Goal: Task Accomplishment & Management: Complete application form

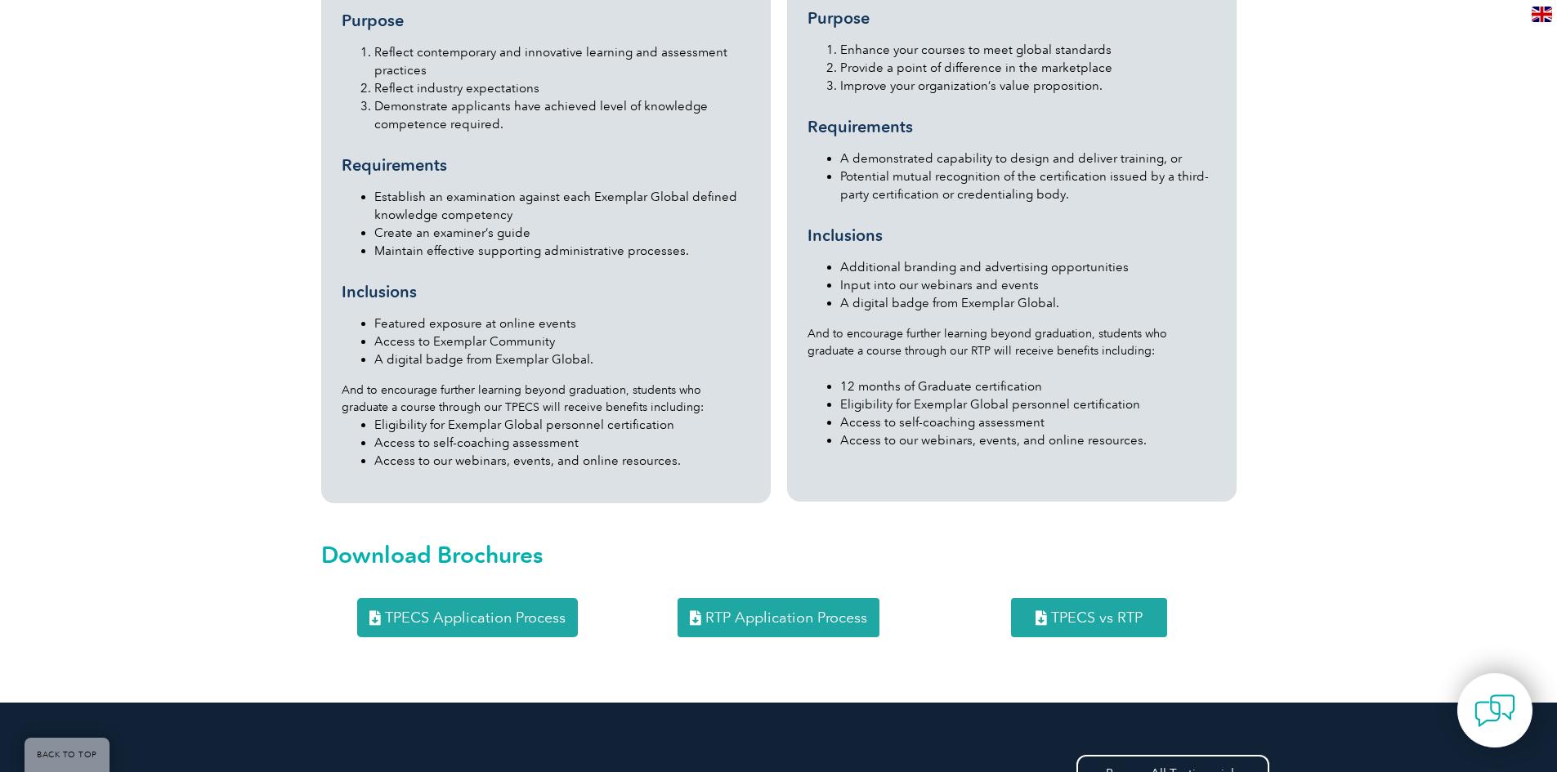
scroll to position [1817, 0]
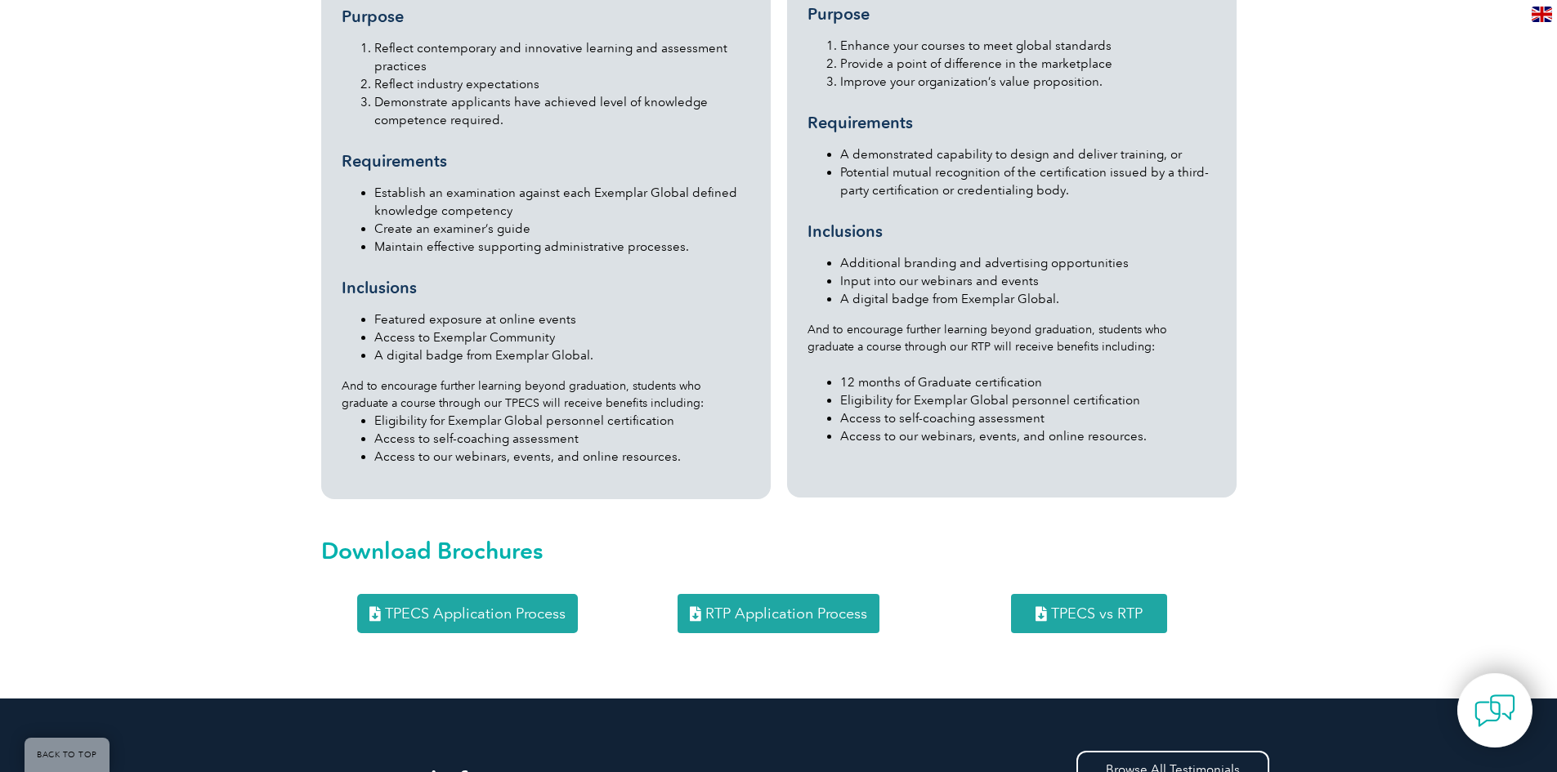
click at [556, 606] on span "TPECS Application Process" at bounding box center [475, 613] width 181 height 15
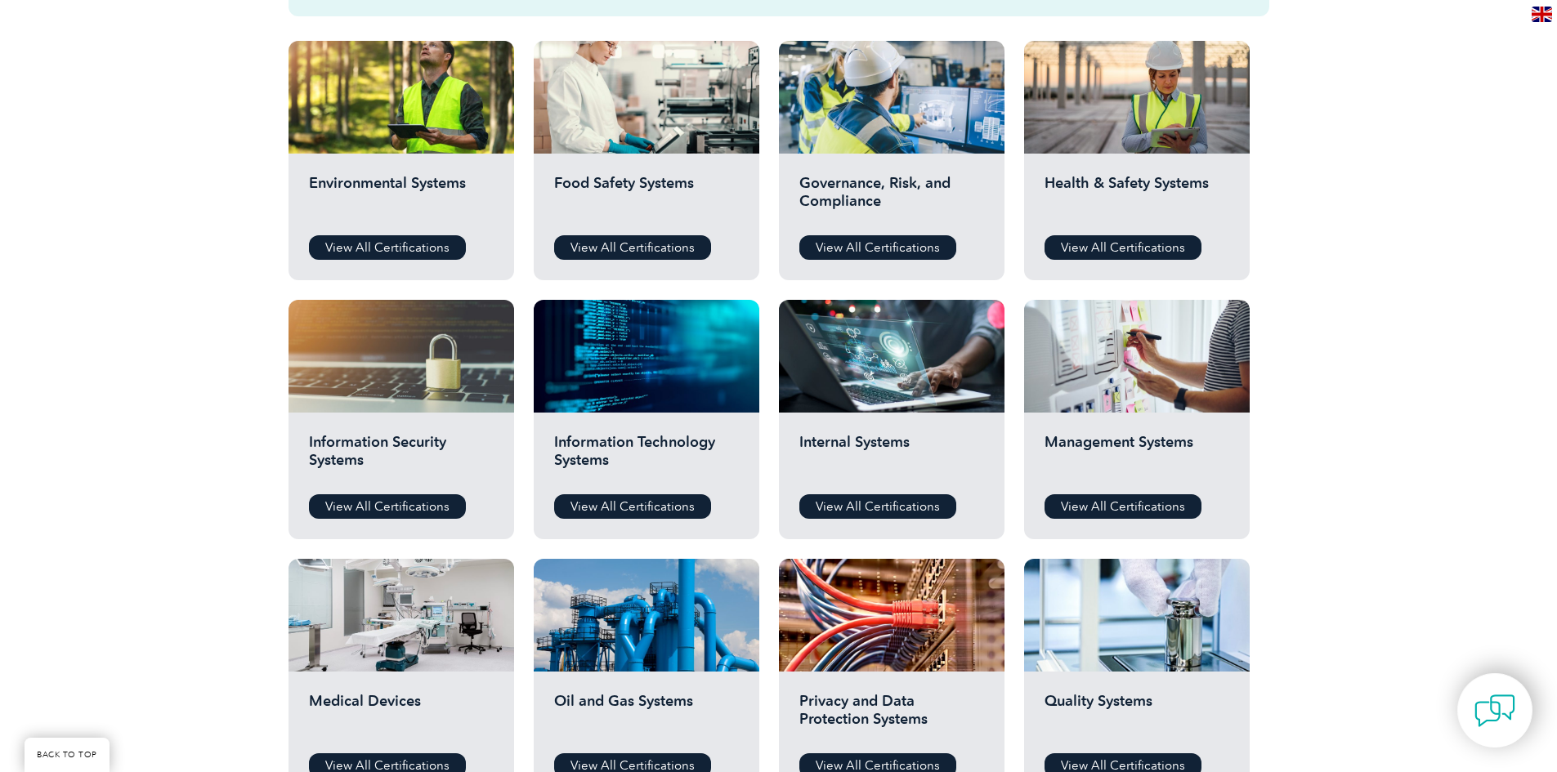
scroll to position [568, 0]
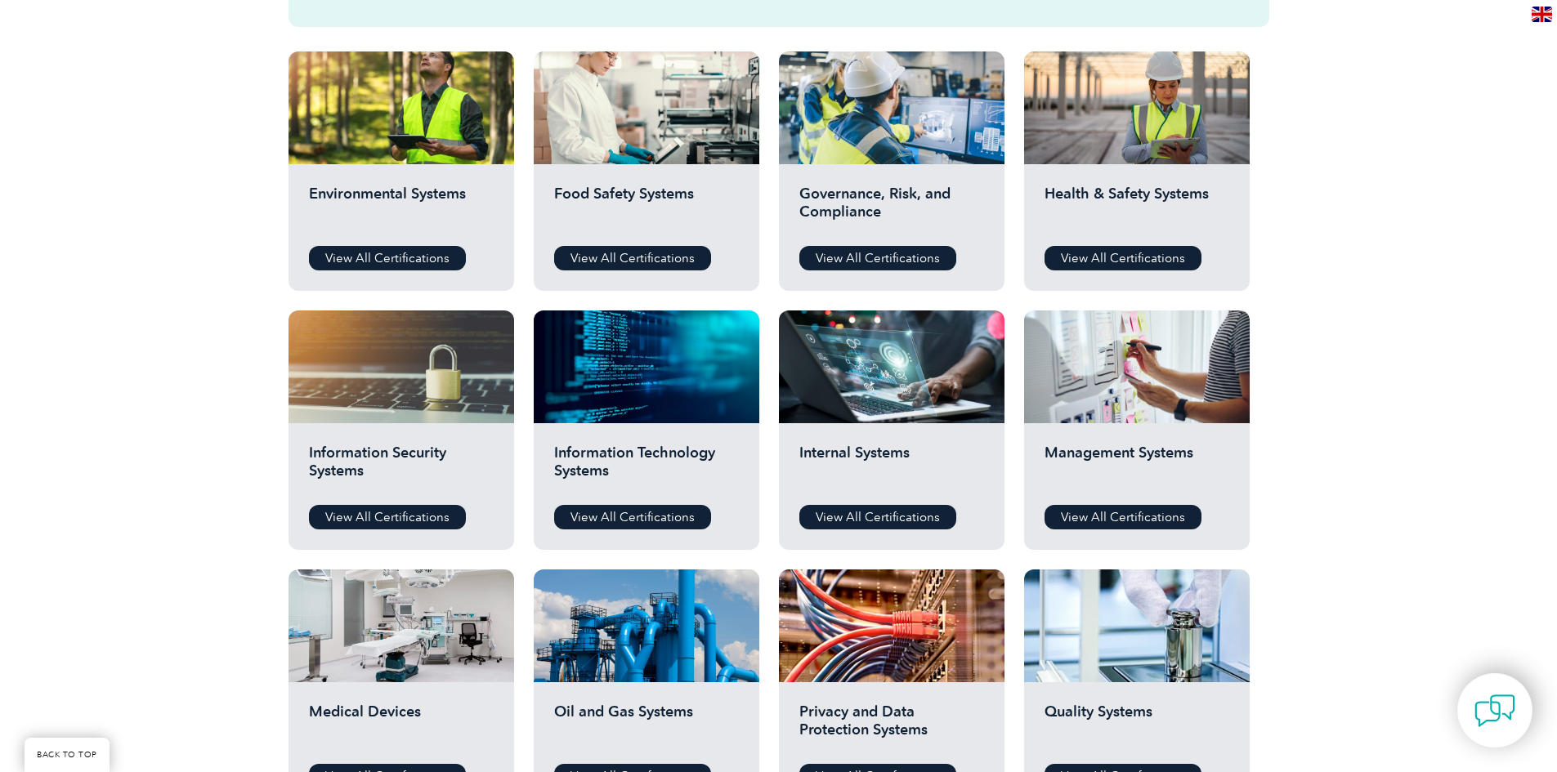
click at [1145, 241] on div "Health & Safety Systems View All Certifications" at bounding box center [1137, 227] width 226 height 127
click at [1145, 248] on link "View All Certifications" at bounding box center [1122, 258] width 157 height 25
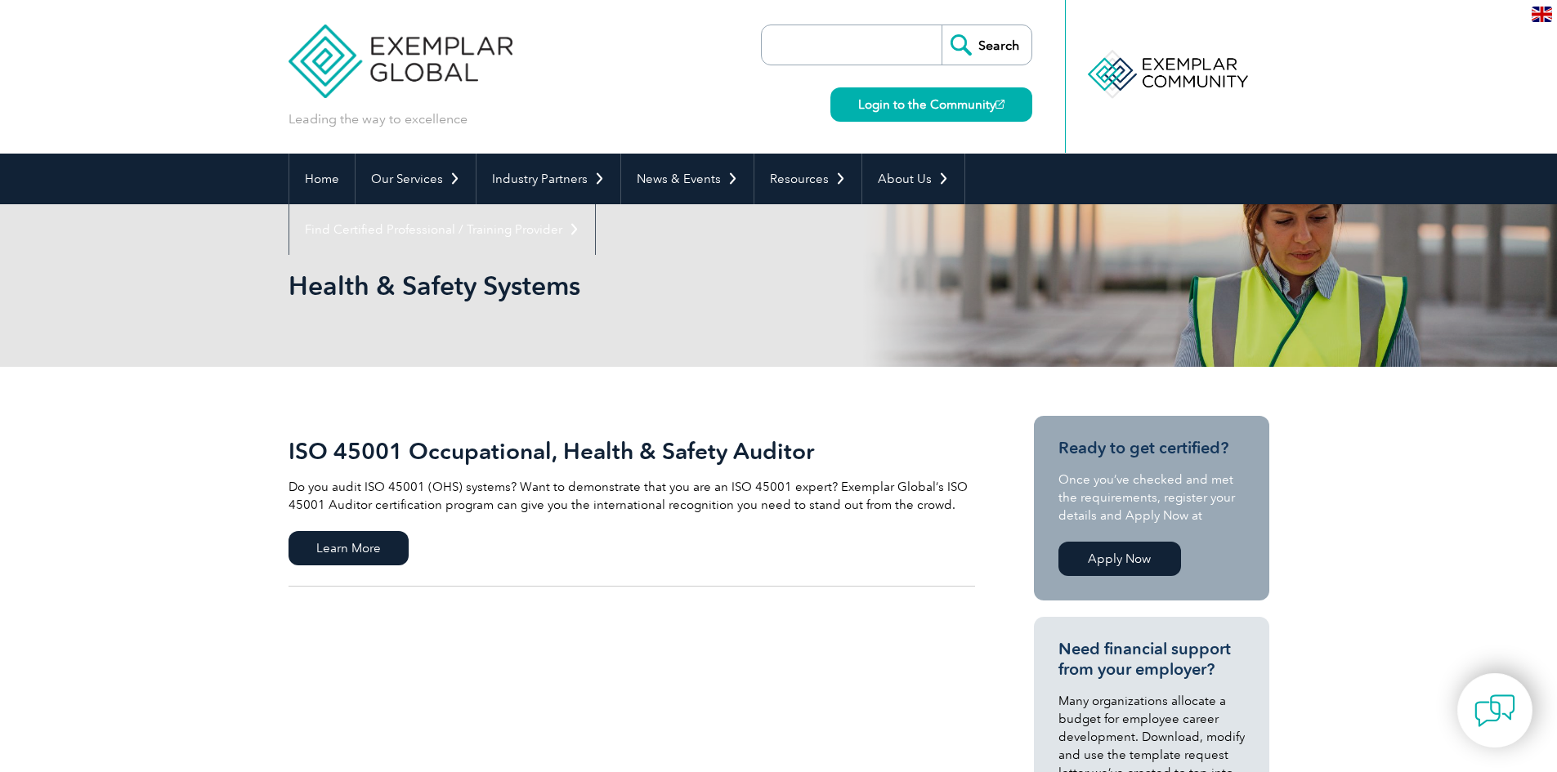
click at [1133, 561] on link "Apply Now" at bounding box center [1119, 559] width 123 height 34
